Goal: Task Accomplishment & Management: Use online tool/utility

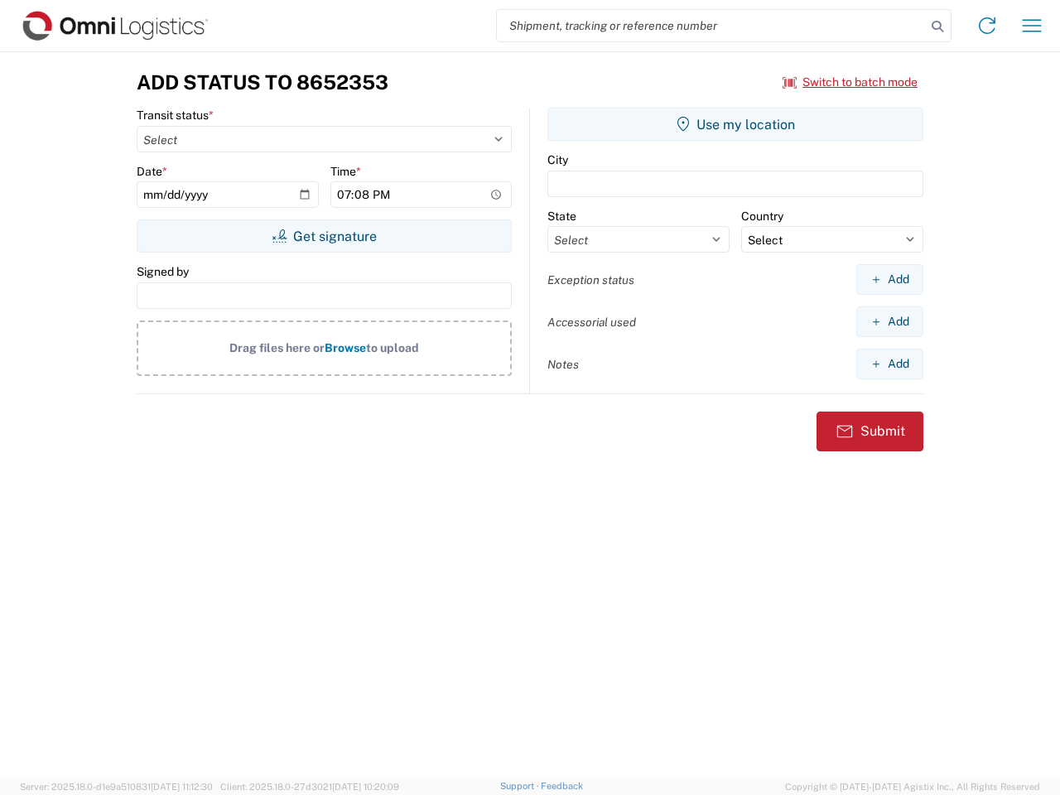
click at [711, 26] on input "search" at bounding box center [711, 25] width 429 height 31
click at [937, 26] on icon at bounding box center [937, 26] width 23 height 23
click at [987, 26] on icon at bounding box center [987, 25] width 26 height 26
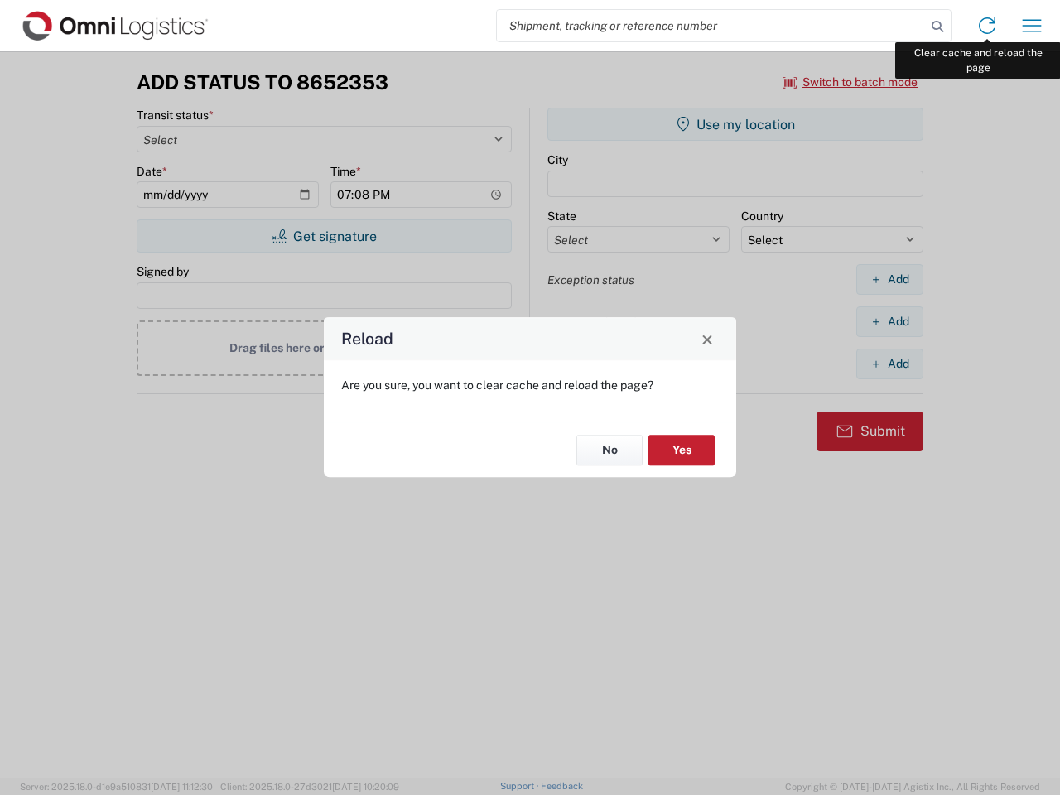
click at [1032, 26] on div "Reload Are you sure, you want to clear cache and reload the page? No Yes" at bounding box center [530, 397] width 1060 height 795
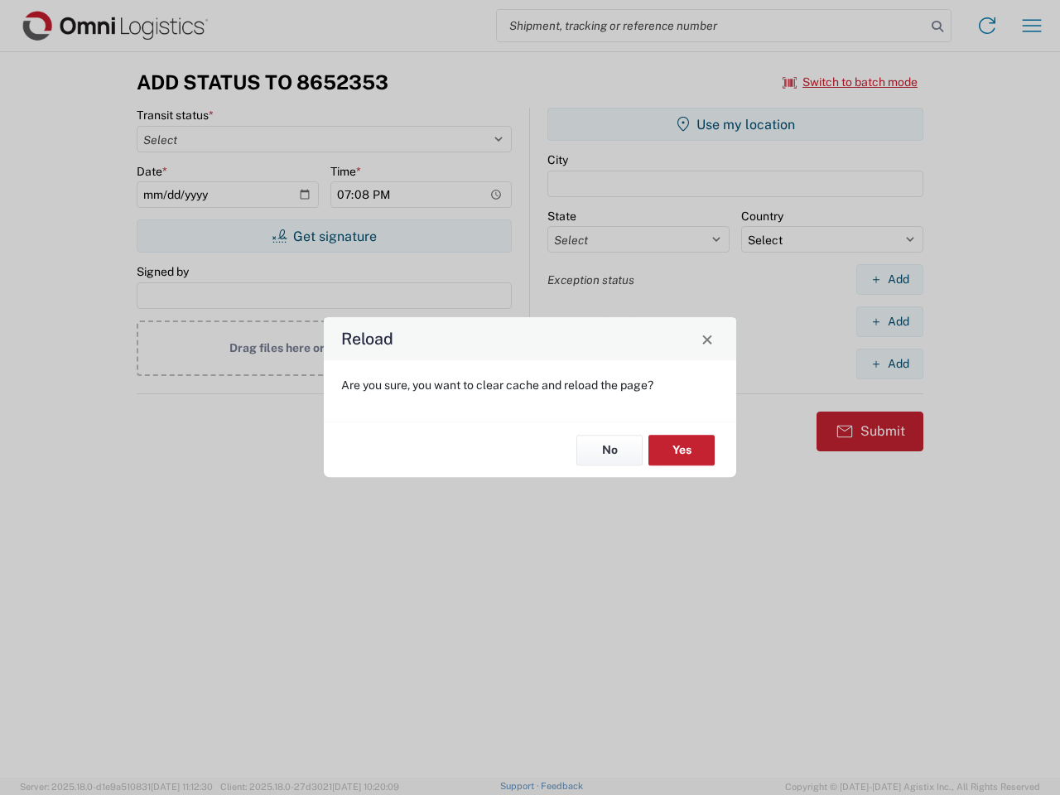
click at [850, 82] on div "Reload Are you sure, you want to clear cache and reload the page? No Yes" at bounding box center [530, 397] width 1060 height 795
click at [324, 236] on div "Reload Are you sure, you want to clear cache and reload the page? No Yes" at bounding box center [530, 397] width 1060 height 795
click at [735, 124] on div "Reload Are you sure, you want to clear cache and reload the page? No Yes" at bounding box center [530, 397] width 1060 height 795
click at [889, 279] on div "Reload Are you sure, you want to clear cache and reload the page? No Yes" at bounding box center [530, 397] width 1060 height 795
click at [889, 321] on div "Reload Are you sure, you want to clear cache and reload the page? No Yes" at bounding box center [530, 397] width 1060 height 795
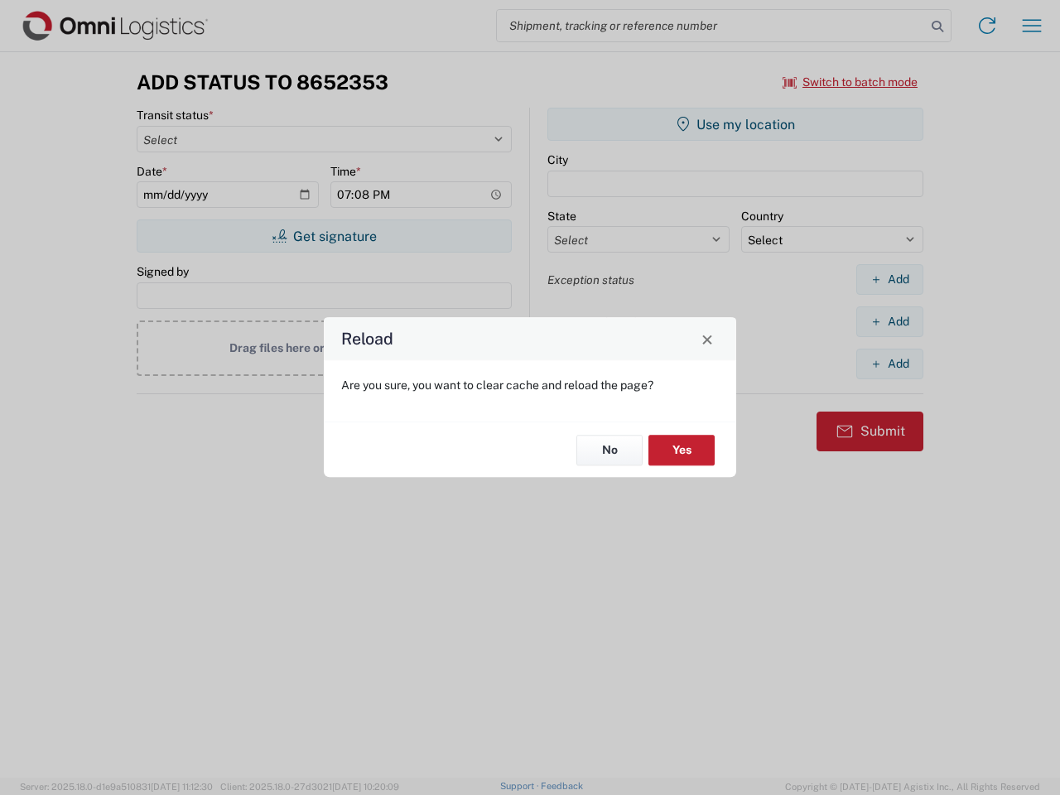
click at [889, 364] on div "Reload Are you sure, you want to clear cache and reload the page? No Yes" at bounding box center [530, 397] width 1060 height 795
